Goal: Check status: Check status

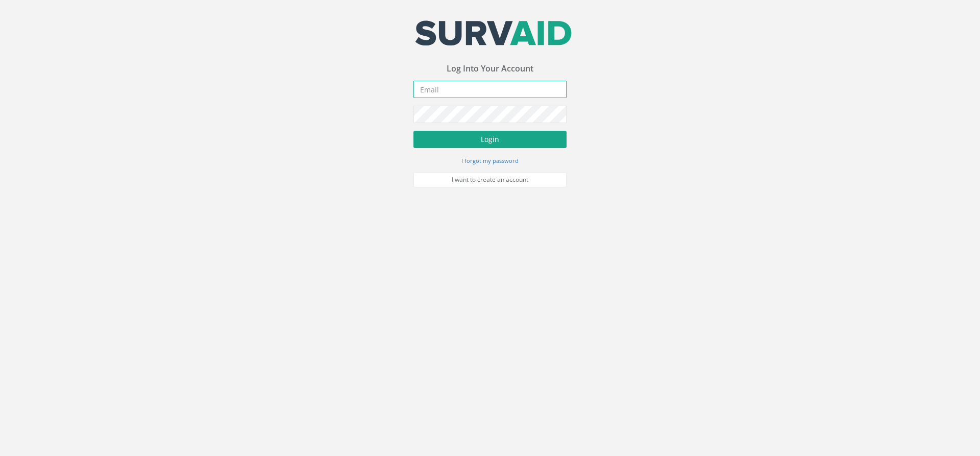
type input "[PERSON_NAME][EMAIL_ADDRESS][PERSON_NAME][DOMAIN_NAME]"
click at [516, 137] on button "Login" at bounding box center [489, 139] width 153 height 17
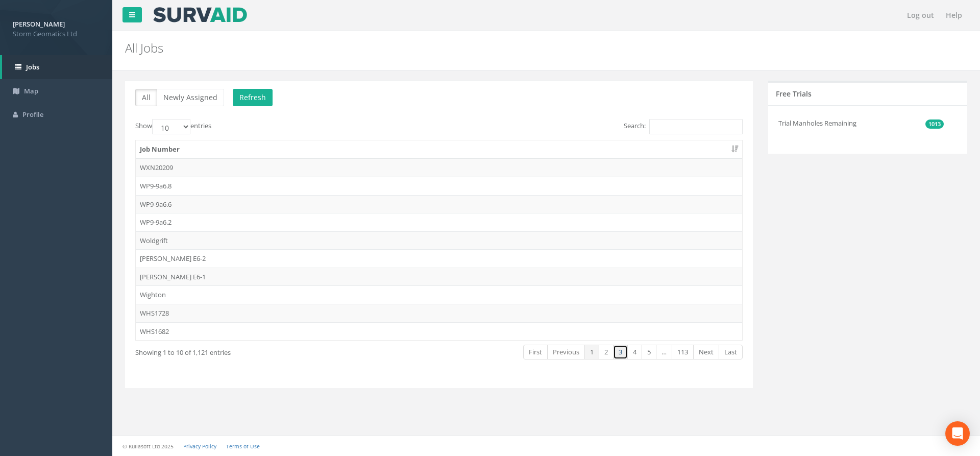
click at [616, 350] on link "3" at bounding box center [620, 351] width 15 height 15
click at [637, 350] on link "4" at bounding box center [634, 351] width 15 height 15
click at [189, 129] on select "10 25 50 100" at bounding box center [171, 126] width 38 height 15
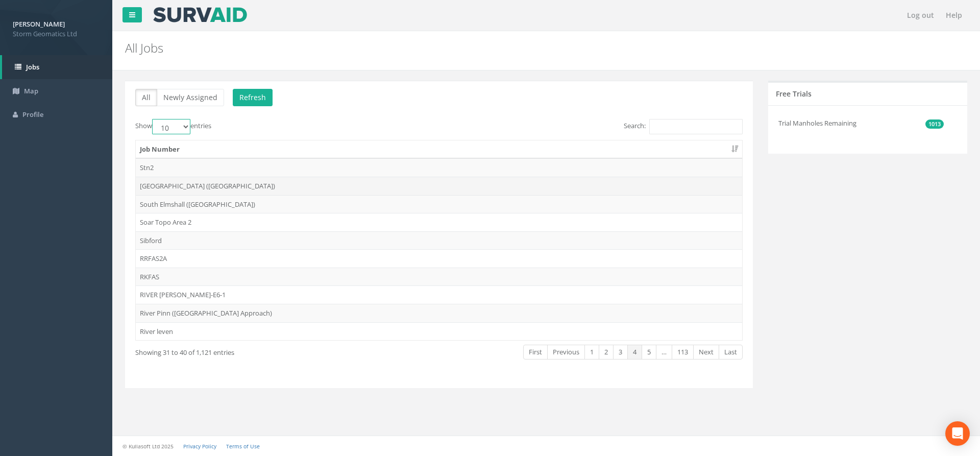
select select "100"
click at [154, 119] on select "10 25 50 100" at bounding box center [171, 126] width 38 height 15
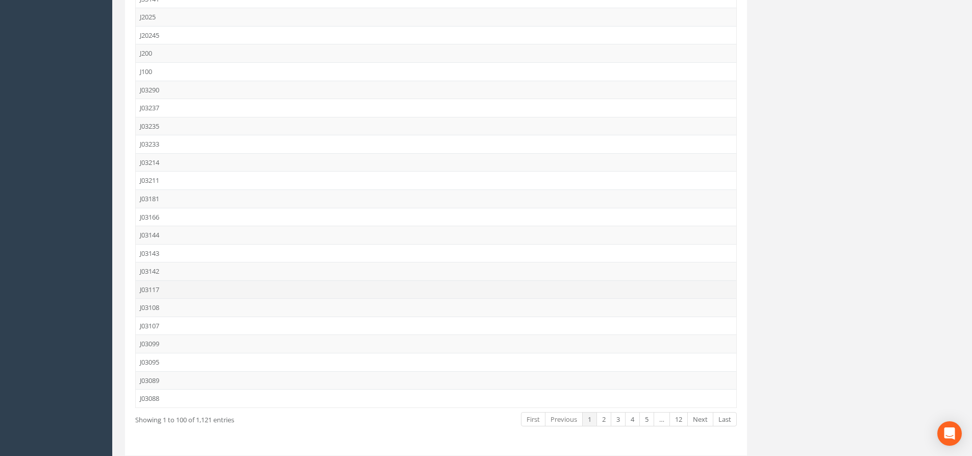
scroll to position [1599, 0]
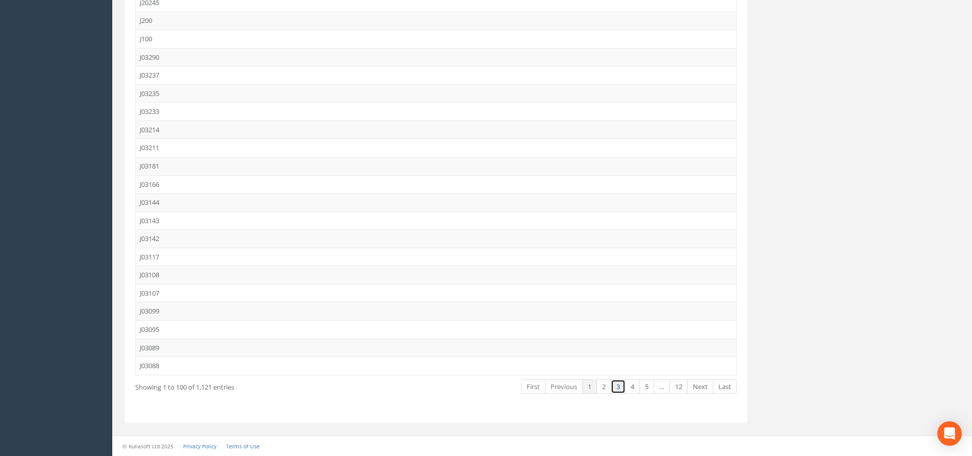
click at [618, 386] on link "3" at bounding box center [618, 386] width 15 height 15
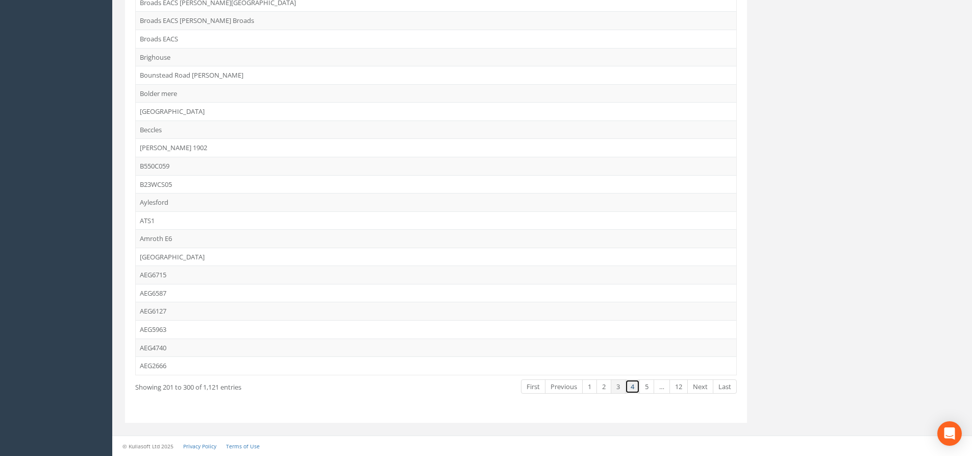
click at [635, 389] on link "4" at bounding box center [632, 386] width 15 height 15
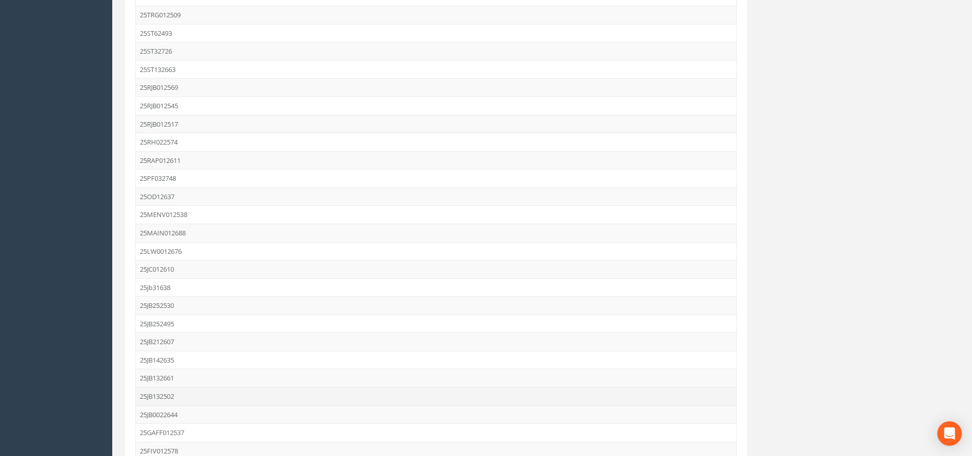
scroll to position [1292, 0]
click at [193, 304] on td "25JB142635" at bounding box center [436, 309] width 601 height 18
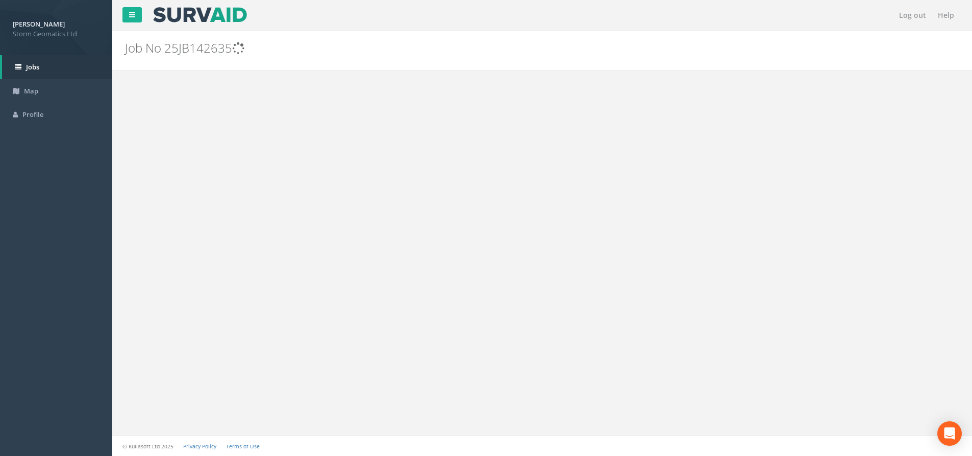
scroll to position [0, 0]
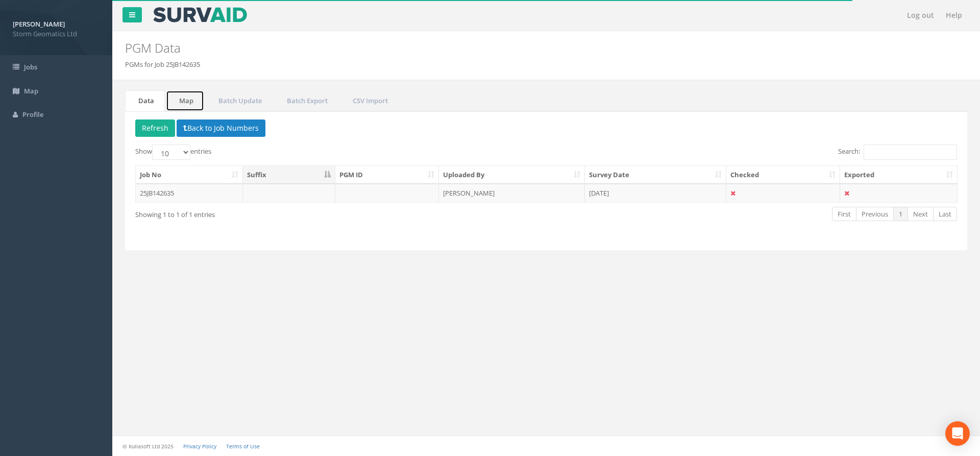
click at [188, 100] on link "Map" at bounding box center [185, 100] width 38 height 21
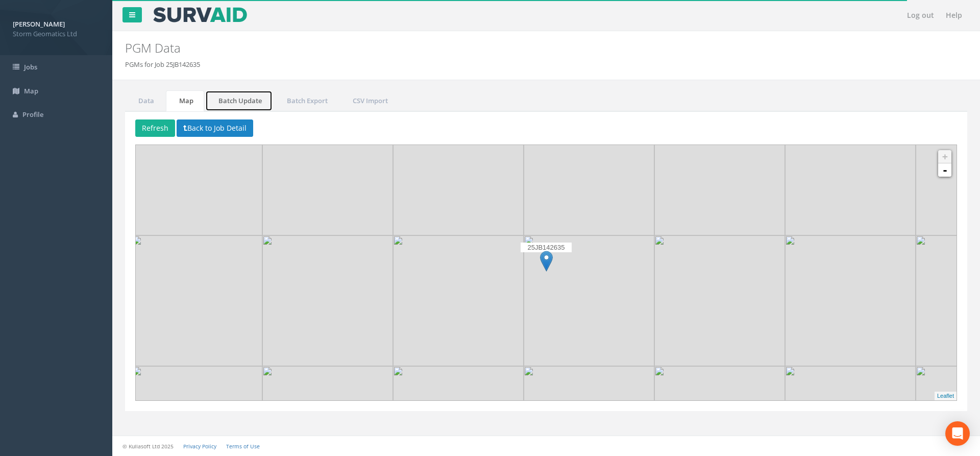
click at [246, 96] on link "Batch Update" at bounding box center [238, 100] width 67 height 21
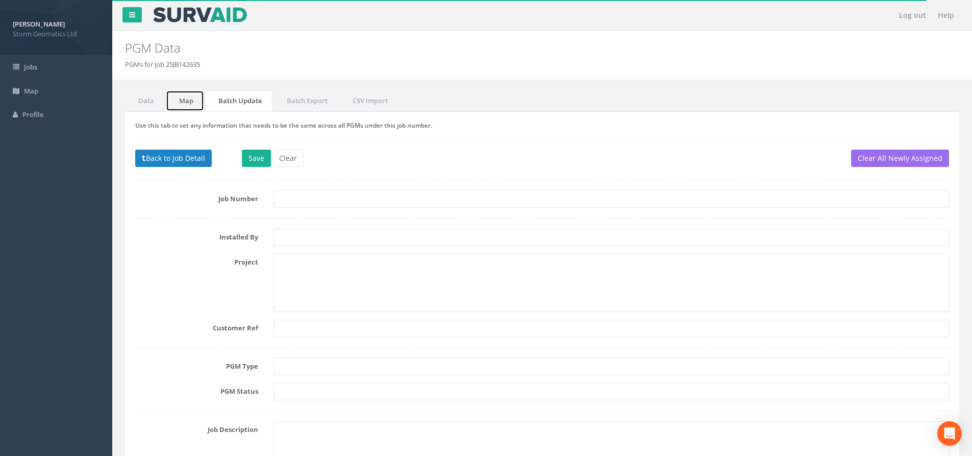
click at [189, 100] on link "Map" at bounding box center [185, 100] width 38 height 21
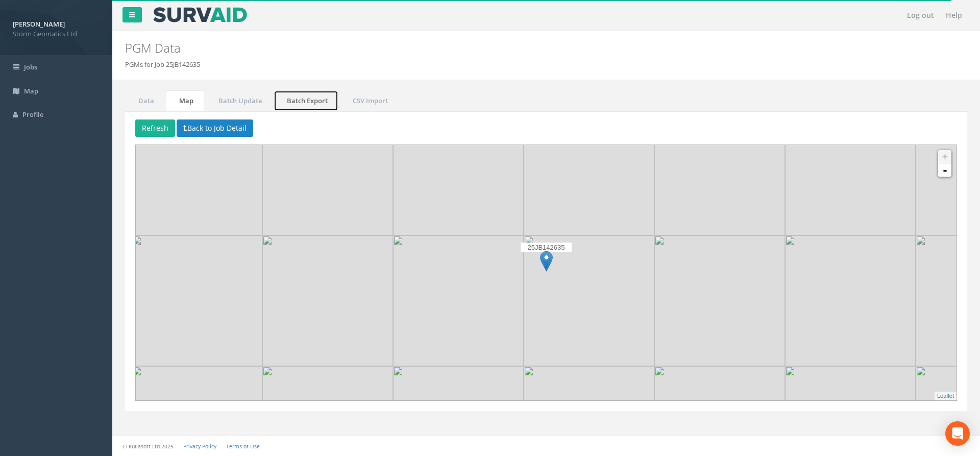
click at [308, 98] on link "Batch Export" at bounding box center [305, 100] width 65 height 21
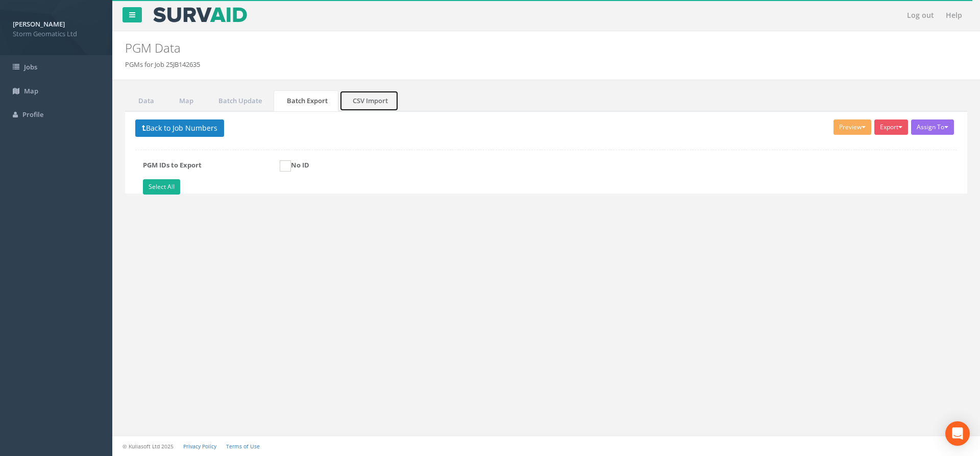
click at [372, 100] on link "CSV Import" at bounding box center [368, 100] width 59 height 21
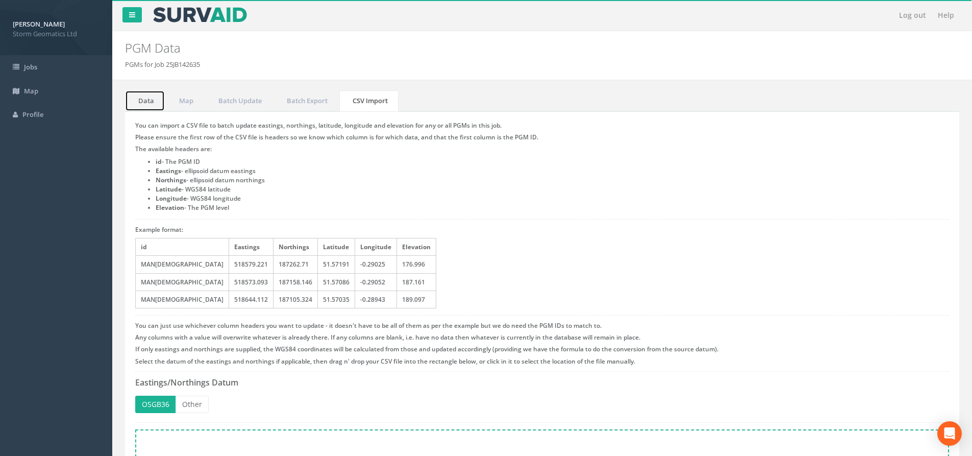
click at [138, 95] on link "Data" at bounding box center [145, 100] width 40 height 21
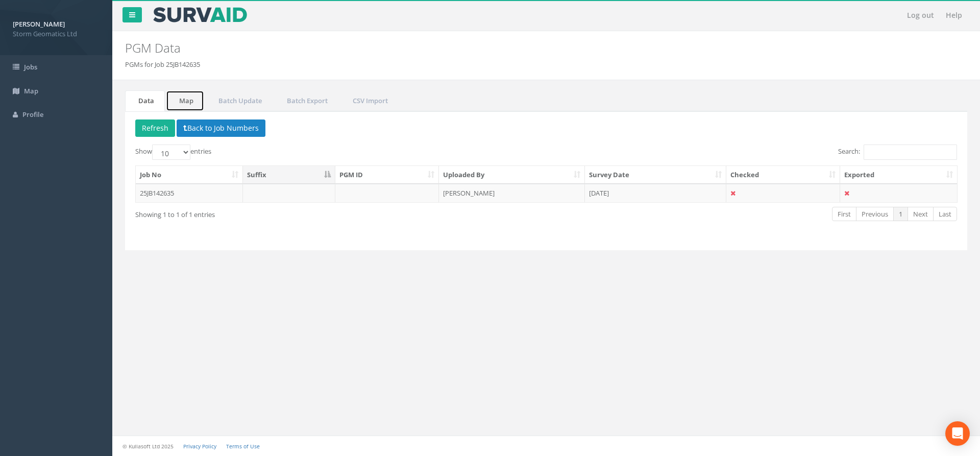
click at [195, 99] on link "Map" at bounding box center [185, 100] width 38 height 21
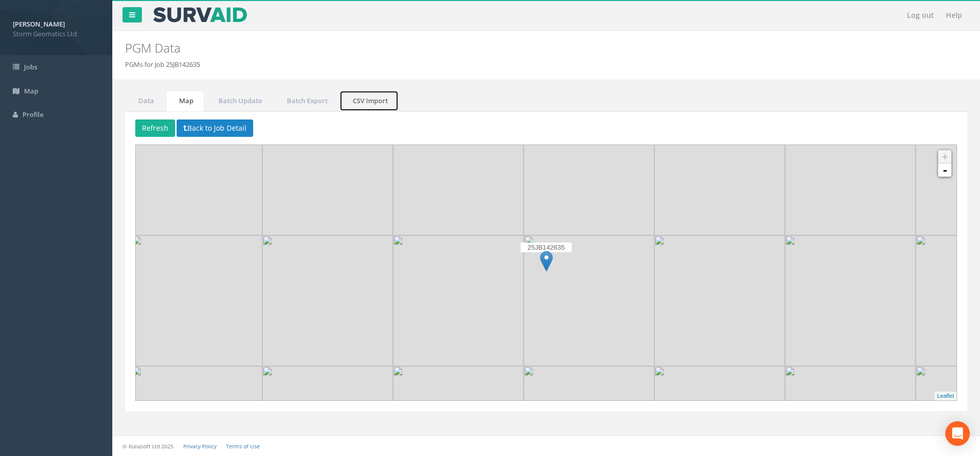
click at [361, 105] on link "CSV Import" at bounding box center [368, 100] width 59 height 21
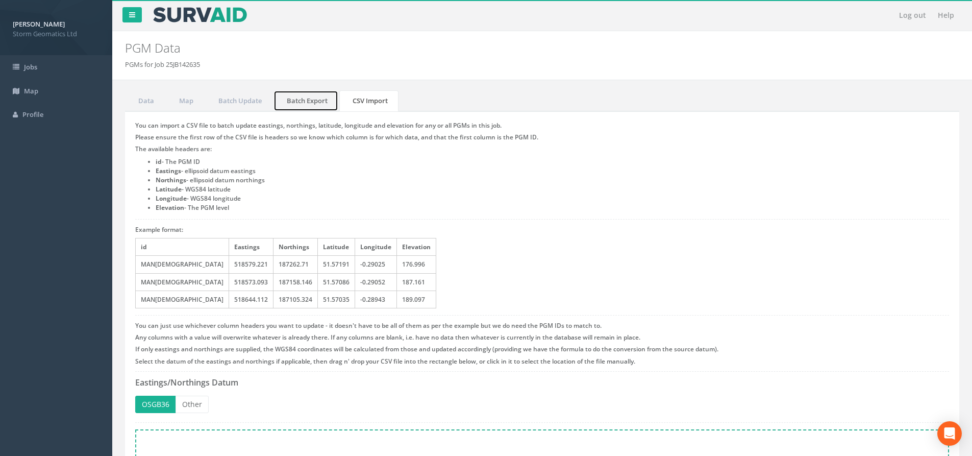
click at [303, 103] on link "Batch Export" at bounding box center [305, 100] width 65 height 21
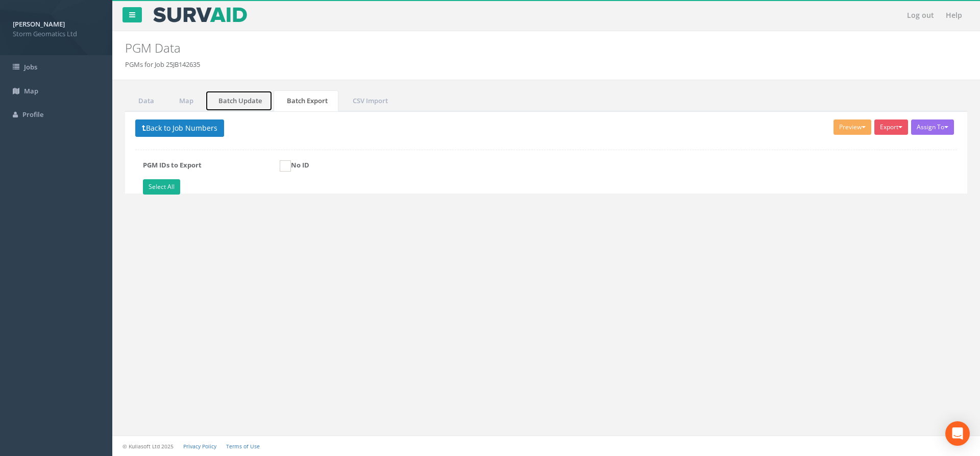
click at [257, 103] on link "Batch Update" at bounding box center [238, 100] width 67 height 21
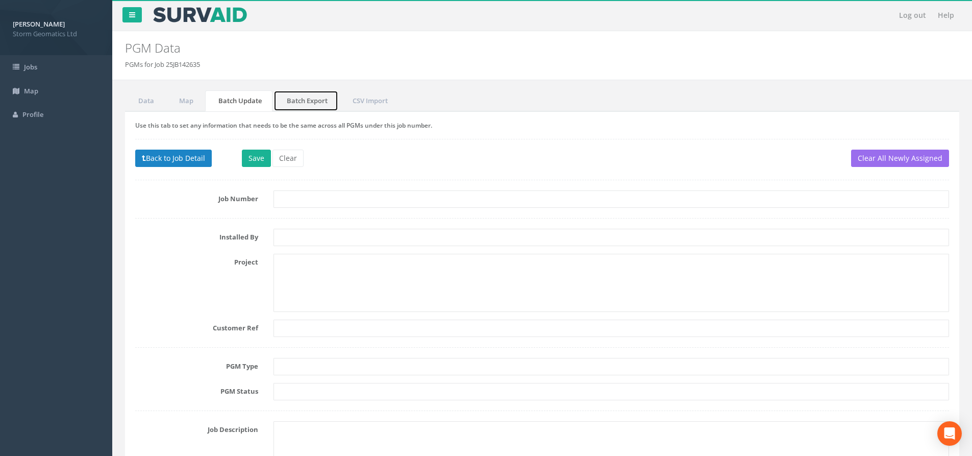
click at [296, 101] on link "Batch Export" at bounding box center [305, 100] width 65 height 21
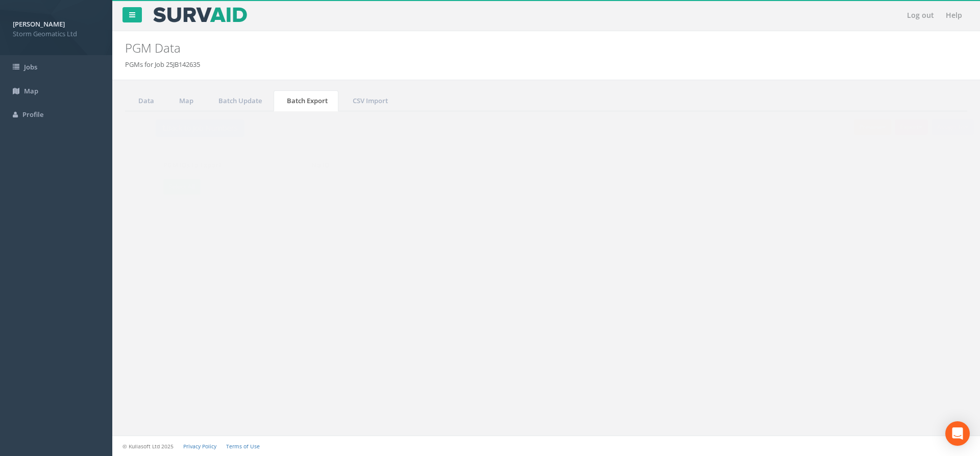
click at [847, 126] on button "Preview" at bounding box center [852, 126] width 38 height 15
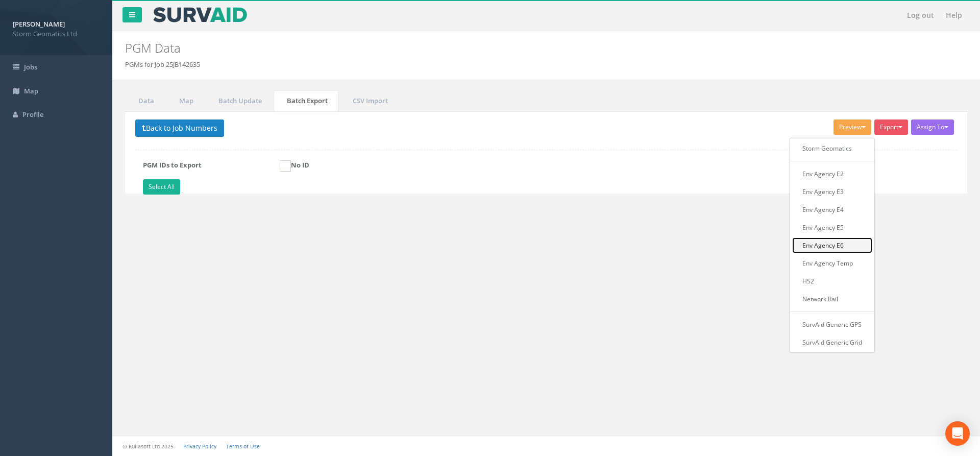
click at [845, 241] on link "Env Agency E6" at bounding box center [832, 245] width 80 height 16
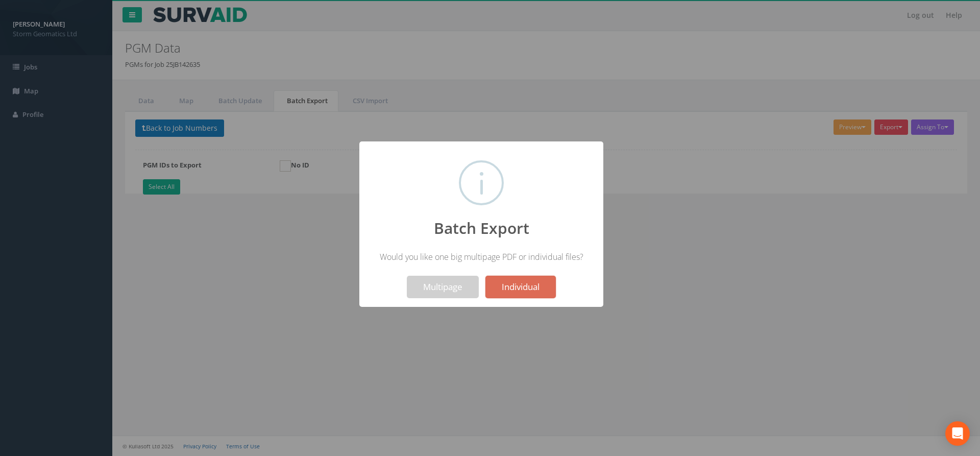
click at [373, 312] on div at bounding box center [490, 228] width 980 height 456
click at [461, 289] on button "Multipage" at bounding box center [443, 287] width 72 height 22
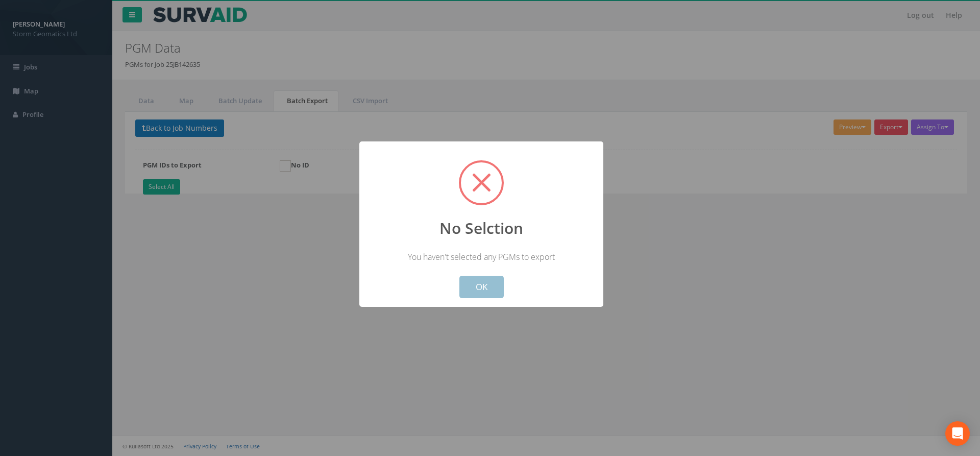
click at [488, 285] on button "OK" at bounding box center [481, 287] width 44 height 22
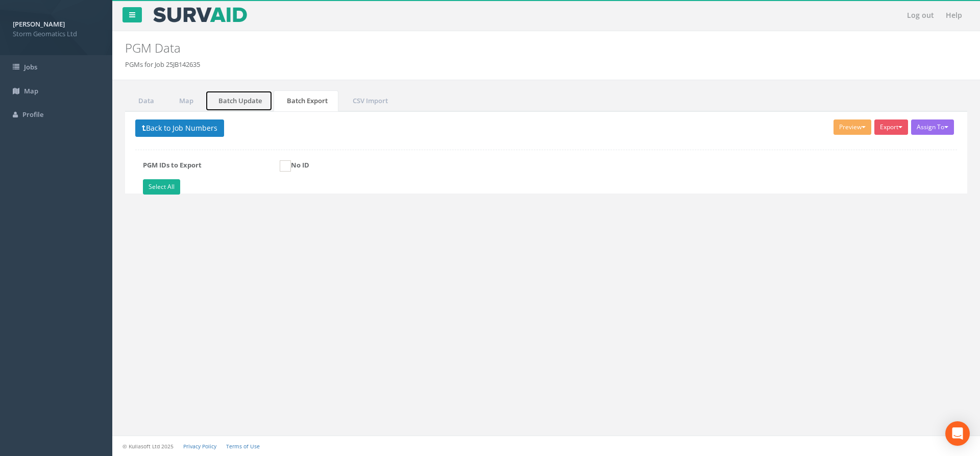
click at [241, 98] on link "Batch Update" at bounding box center [238, 100] width 67 height 21
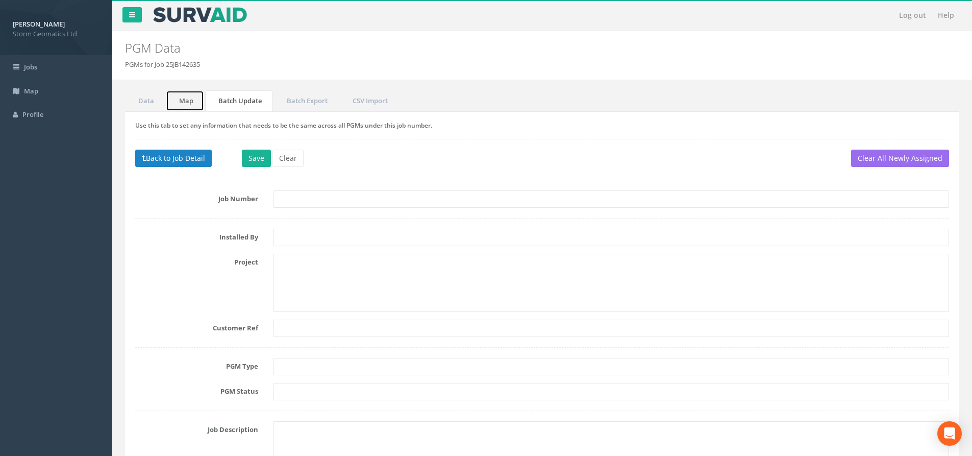
click at [192, 97] on link "Map" at bounding box center [185, 100] width 38 height 21
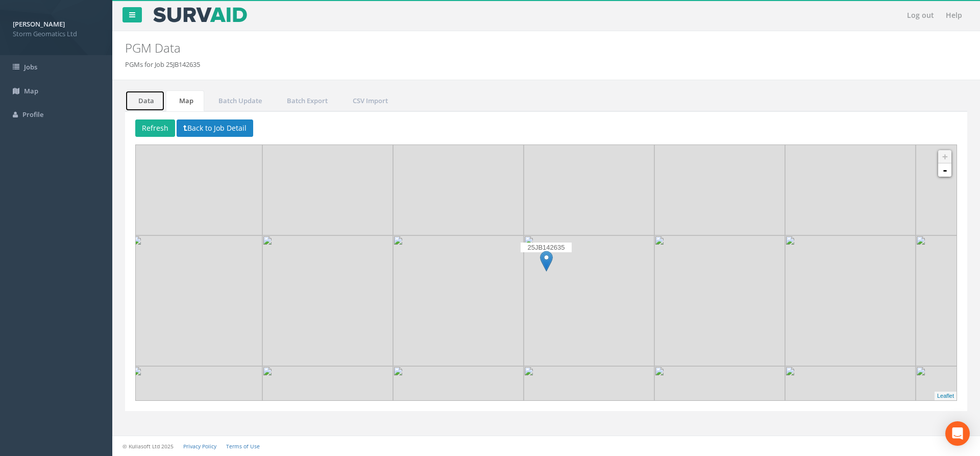
click at [157, 97] on link "Data" at bounding box center [145, 100] width 40 height 21
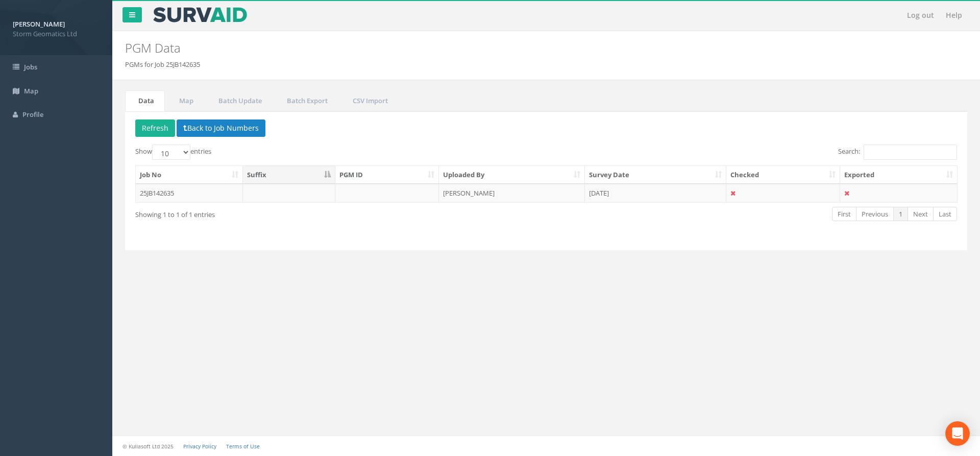
click at [212, 160] on div "Show 10 25 50 100 entries" at bounding box center [336, 153] width 403 height 18
click at [198, 197] on td "25JB142635" at bounding box center [189, 193] width 107 height 18
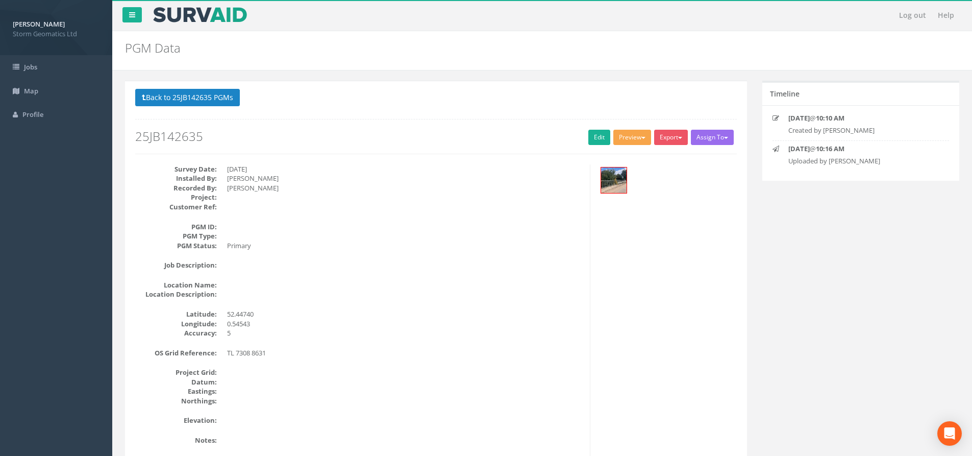
click at [629, 137] on button "Preview" at bounding box center [632, 137] width 38 height 15
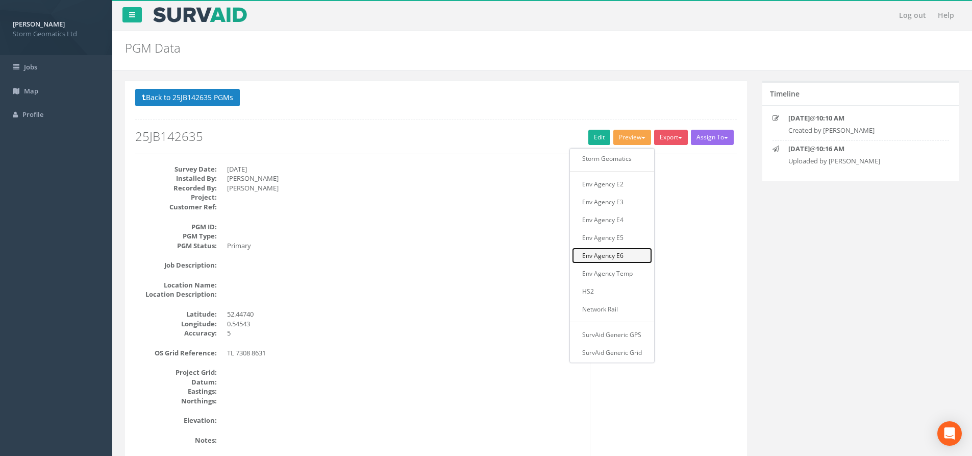
click at [613, 258] on link "Env Agency E6" at bounding box center [612, 255] width 80 height 16
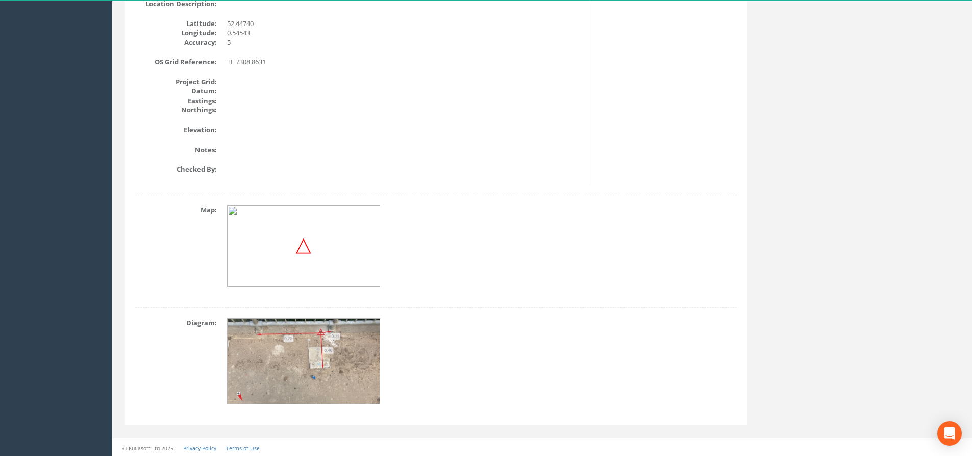
scroll to position [325, 0]
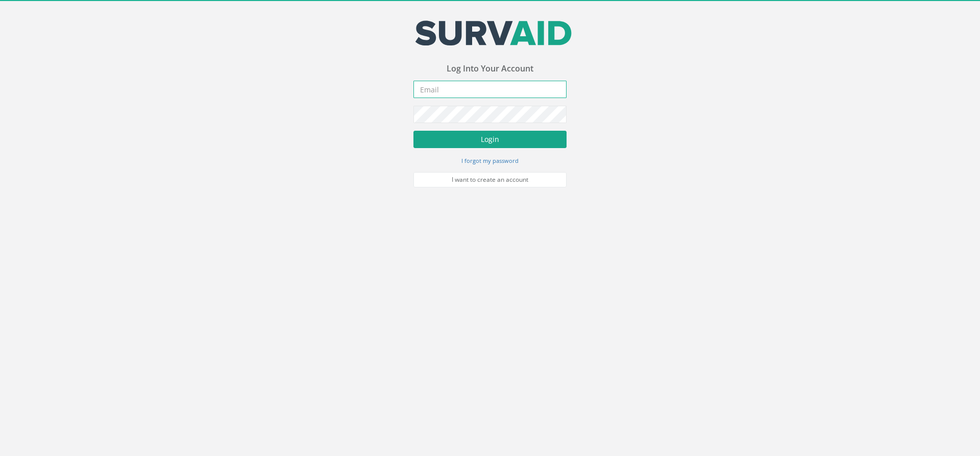
type input "[PERSON_NAME][EMAIL_ADDRESS][PERSON_NAME][DOMAIN_NAME]"
click at [494, 137] on button "Login" at bounding box center [489, 139] width 153 height 17
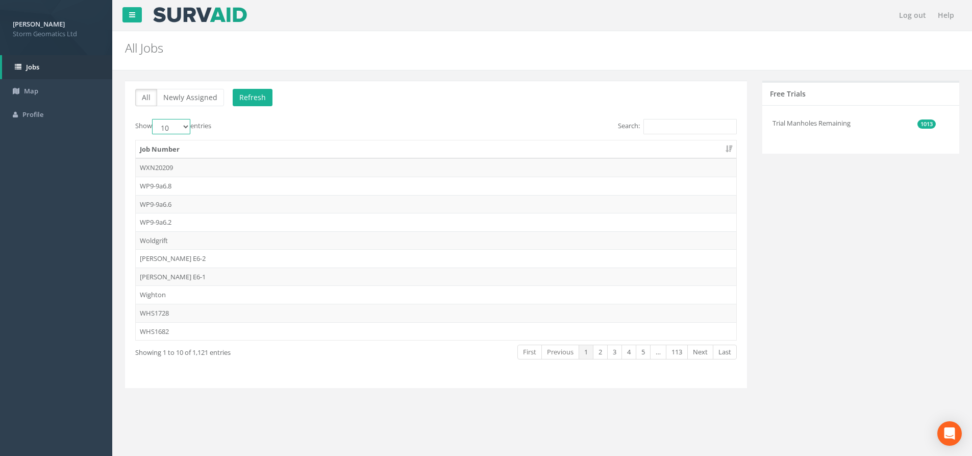
click at [186, 124] on select "10 25 50 100" at bounding box center [171, 126] width 38 height 15
select select "100"
click at [154, 119] on select "10 25 50 100" at bounding box center [171, 126] width 38 height 15
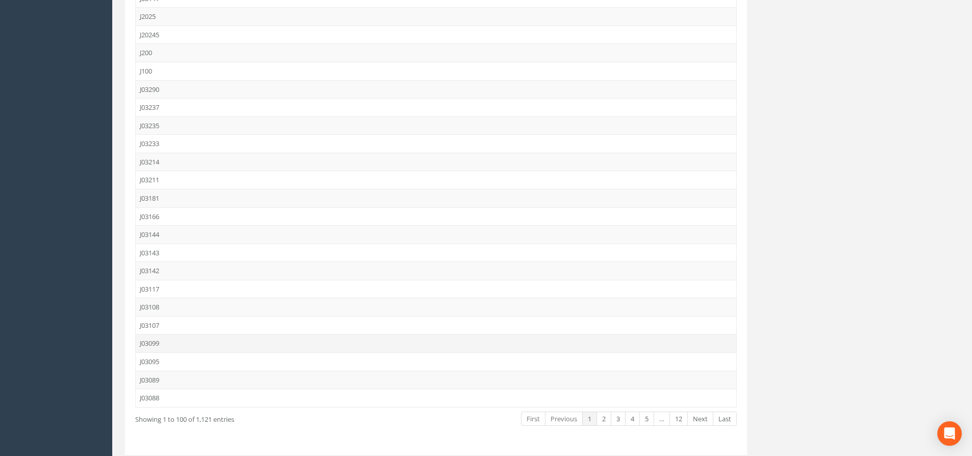
scroll to position [1599, 0]
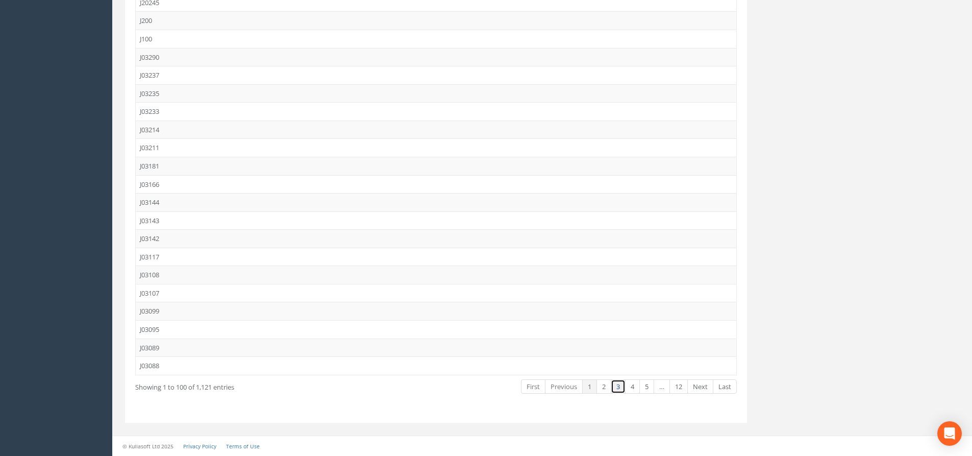
click at [613, 386] on link "3" at bounding box center [618, 386] width 15 height 15
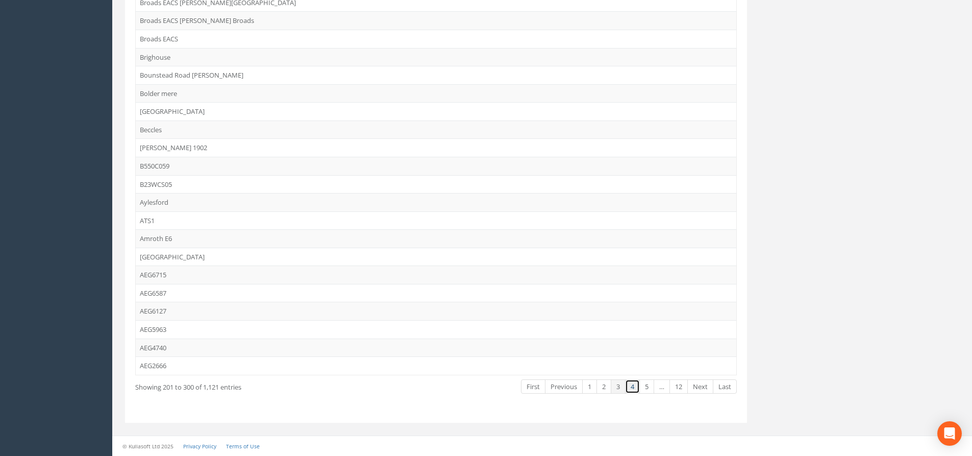
click at [630, 386] on link "4" at bounding box center [632, 386] width 15 height 15
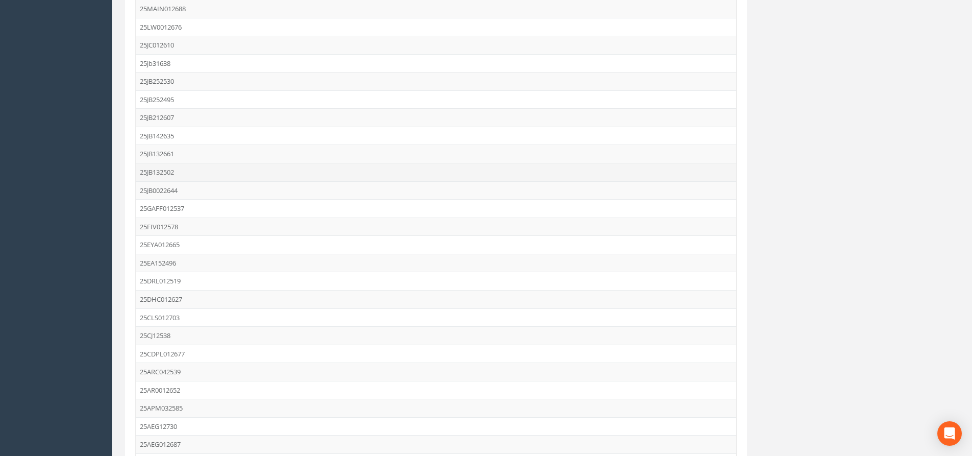
scroll to position [1343, 0]
click at [212, 256] on td "25JB142635" at bounding box center [436, 257] width 601 height 18
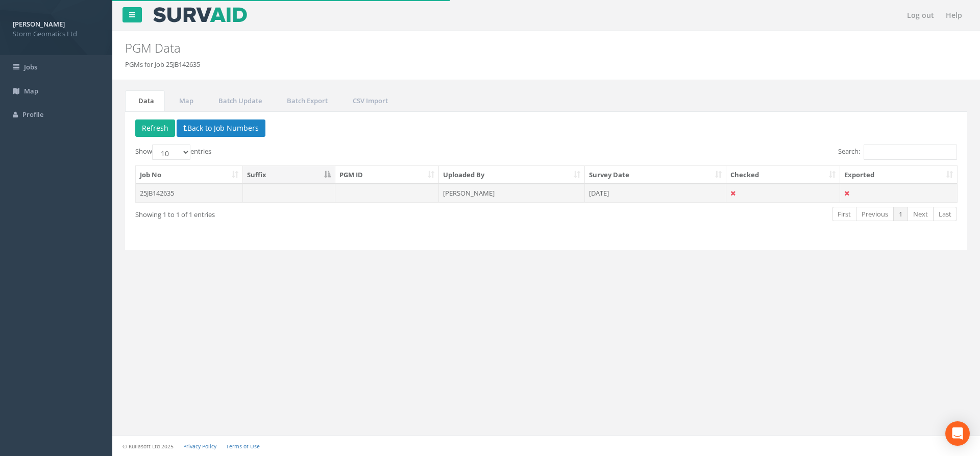
click at [391, 195] on td at bounding box center [387, 193] width 104 height 18
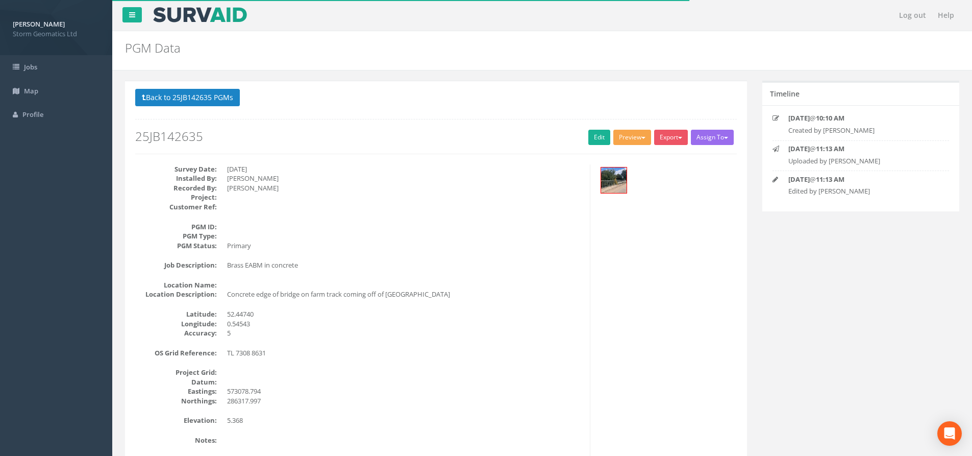
click at [630, 134] on button "Preview" at bounding box center [632, 137] width 38 height 15
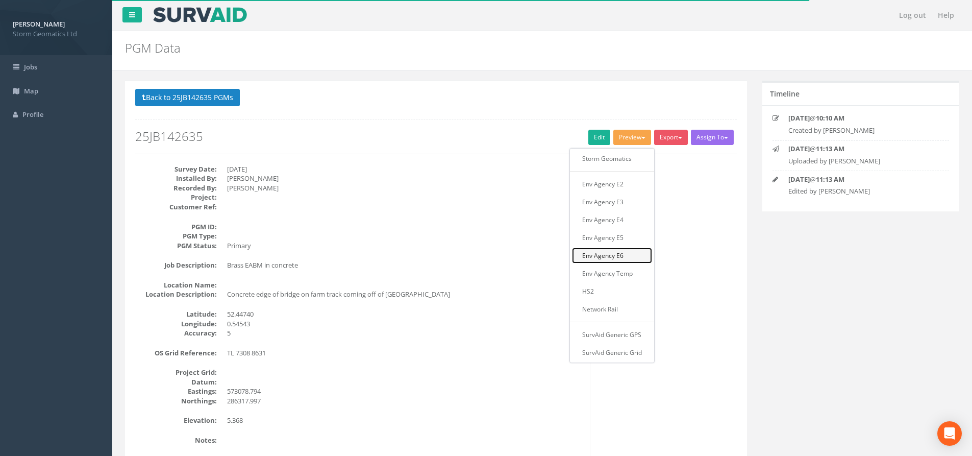
click at [633, 252] on link "Env Agency E6" at bounding box center [612, 255] width 80 height 16
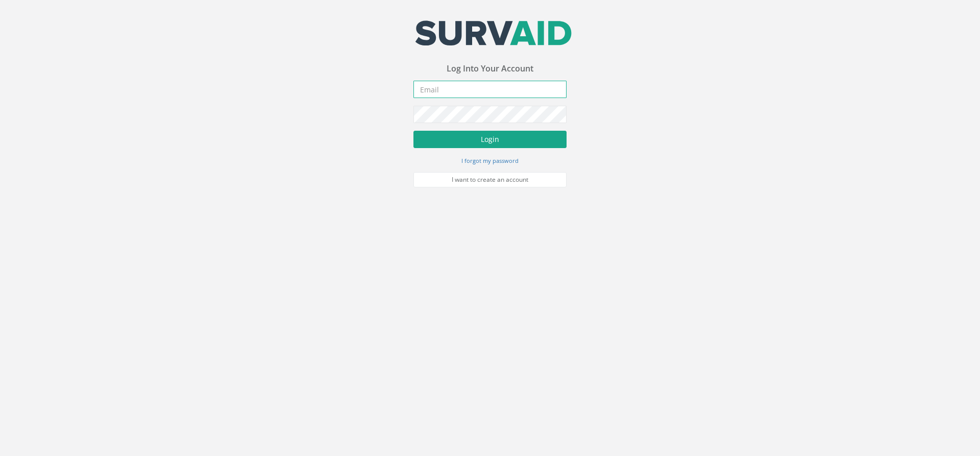
type input "[PERSON_NAME][EMAIL_ADDRESS][PERSON_NAME][DOMAIN_NAME]"
click at [508, 140] on button "Login" at bounding box center [489, 139] width 153 height 17
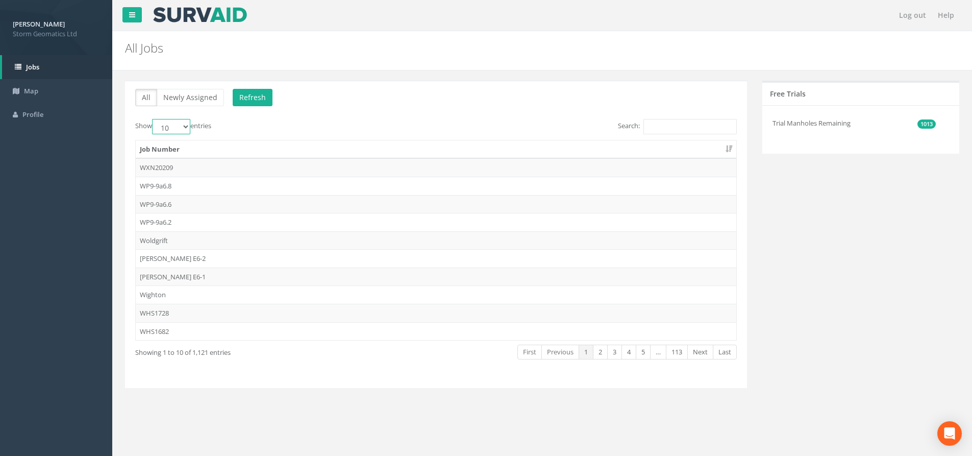
click at [186, 126] on select "10 25 50 100" at bounding box center [171, 126] width 38 height 15
select select "100"
click at [154, 119] on select "10 25 50 100" at bounding box center [171, 126] width 38 height 15
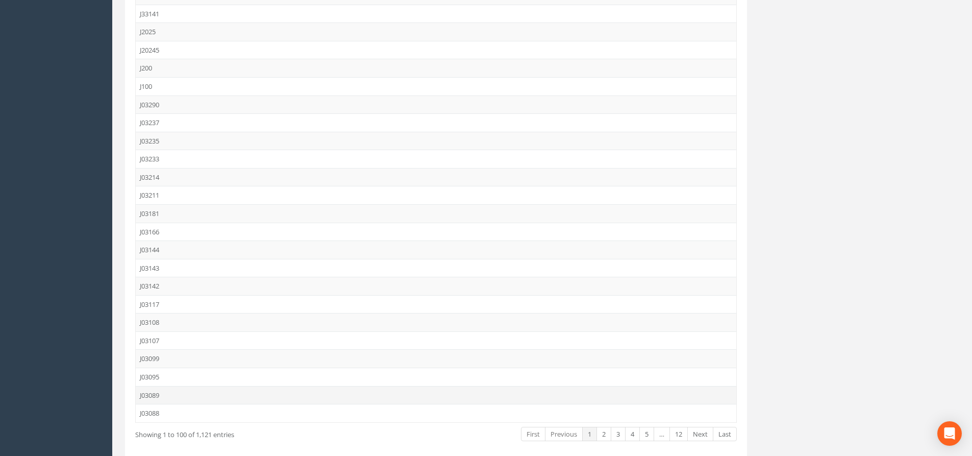
scroll to position [1599, 0]
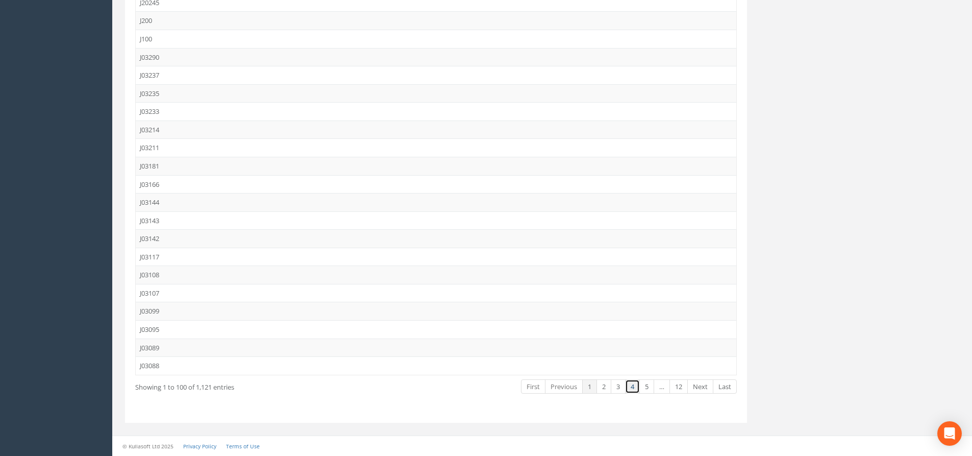
click at [634, 389] on link "4" at bounding box center [632, 386] width 15 height 15
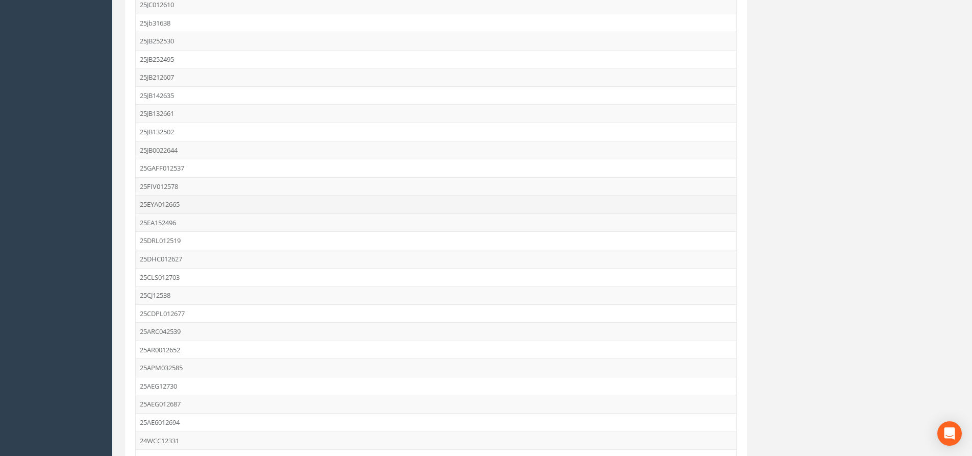
scroll to position [1496, 0]
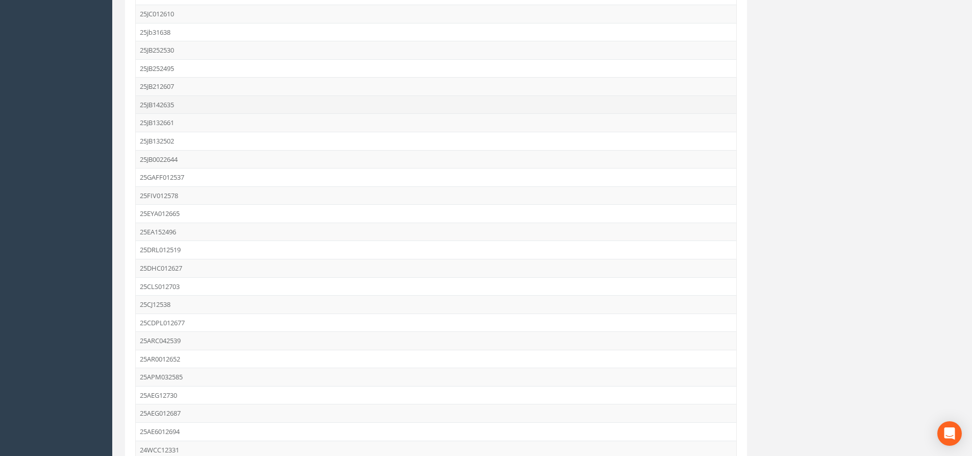
click at [215, 103] on td "25JB142635" at bounding box center [436, 104] width 601 height 18
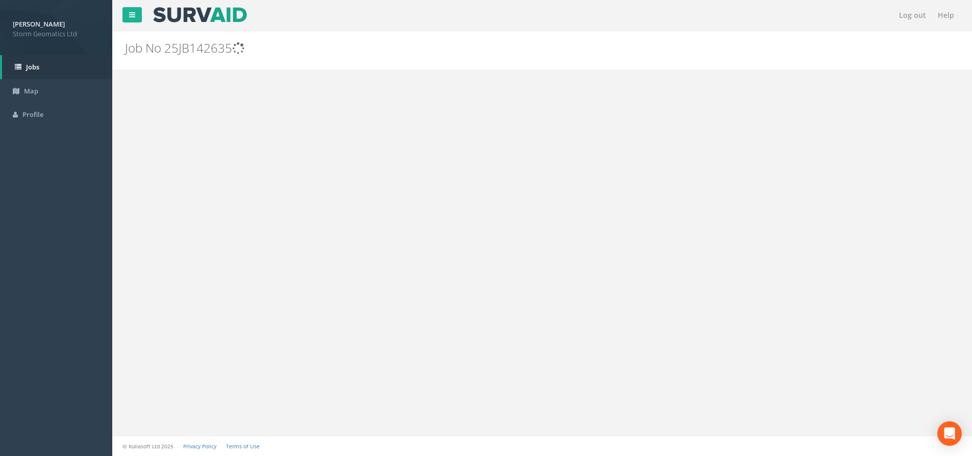
scroll to position [0, 0]
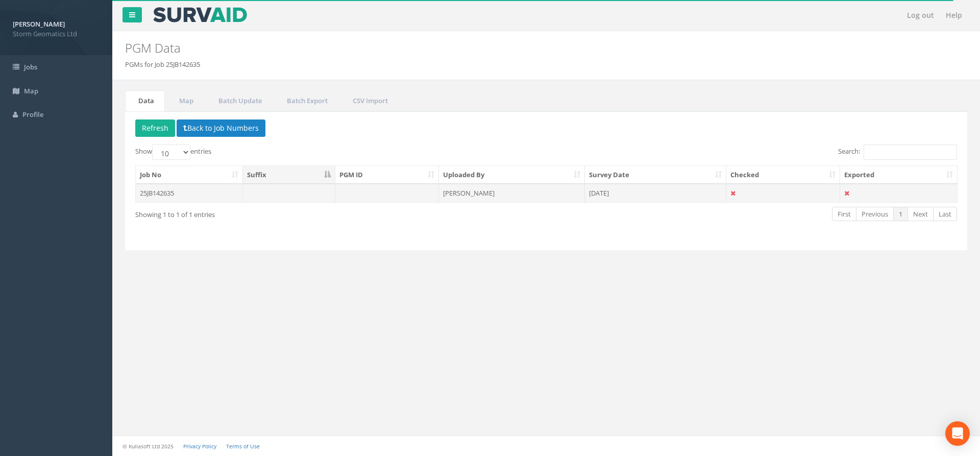
click at [383, 195] on td at bounding box center [387, 193] width 104 height 18
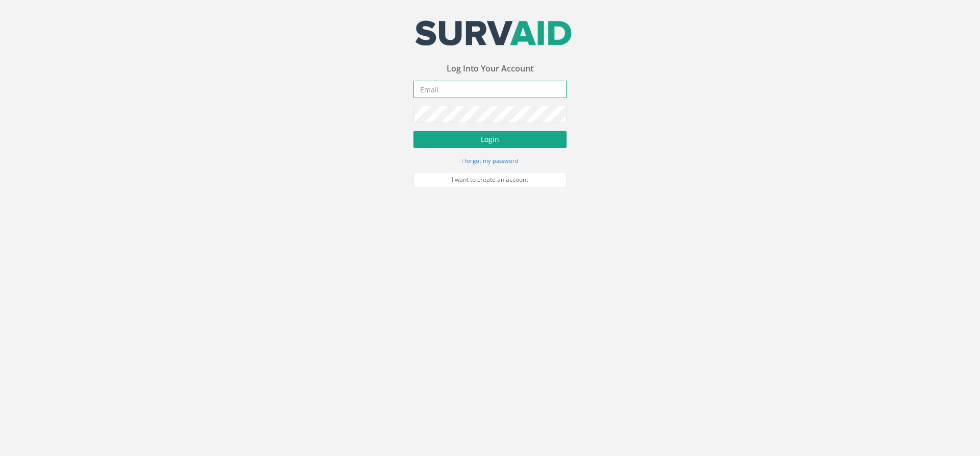
type input "[PERSON_NAME][EMAIL_ADDRESS][PERSON_NAME][DOMAIN_NAME]"
click at [501, 142] on button "Login" at bounding box center [489, 139] width 153 height 17
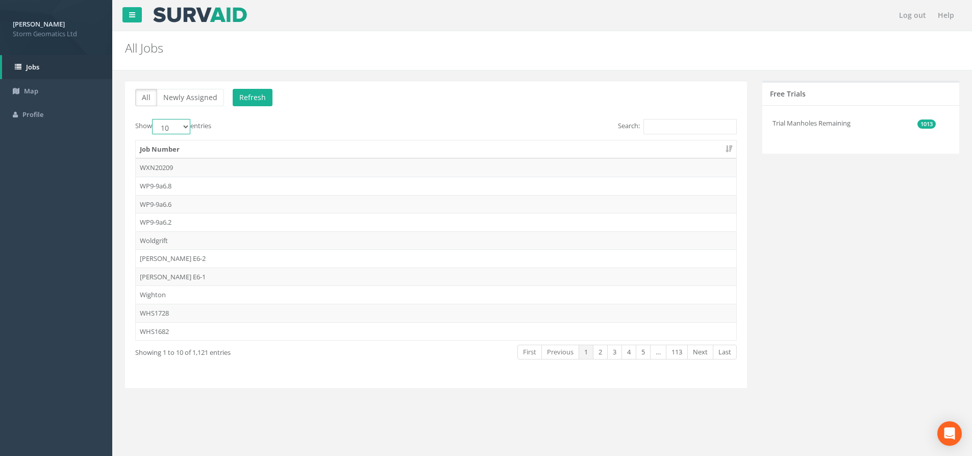
click at [187, 124] on select "10 25 50 100" at bounding box center [171, 126] width 38 height 15
select select "100"
click at [154, 119] on select "10 25 50 100" at bounding box center [171, 126] width 38 height 15
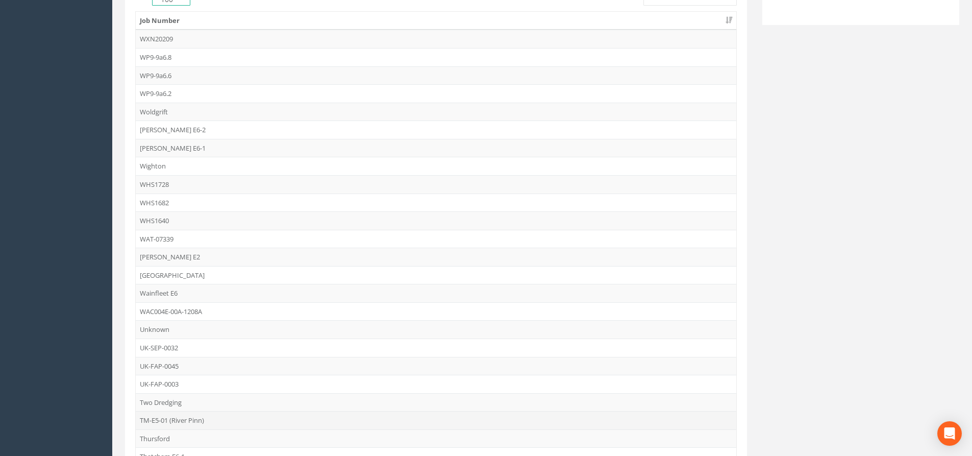
scroll to position [306, 0]
